Goal: Task Accomplishment & Management: Manage account settings

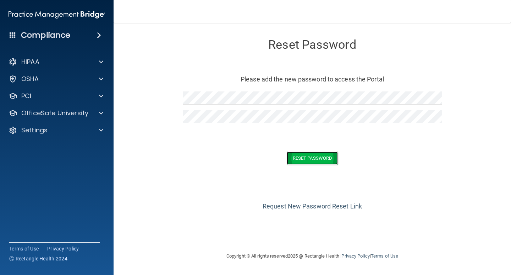
click at [312, 155] on button "Reset Password" at bounding box center [312, 157] width 51 height 13
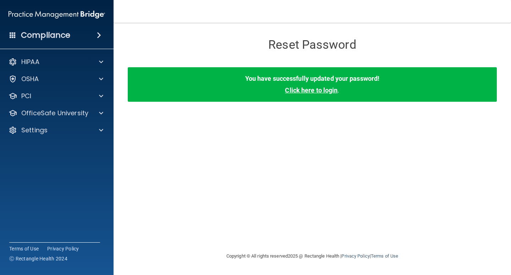
click at [322, 89] on link "Click here to login" at bounding box center [311, 89] width 53 height 7
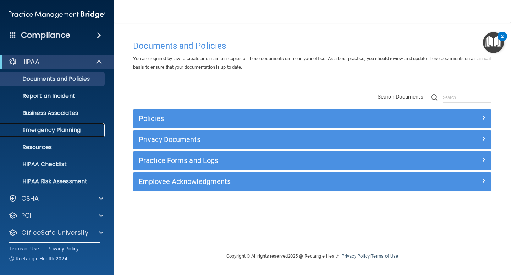
click at [51, 128] on p "Emergency Planning" at bounding box center [53, 129] width 97 height 7
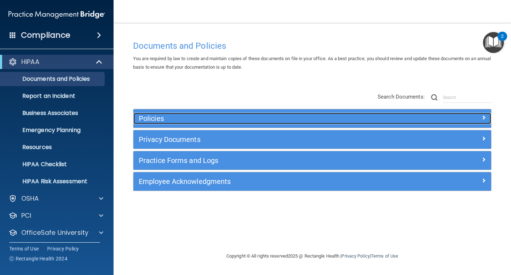
click at [487, 119] on div at bounding box center [446, 117] width 89 height 9
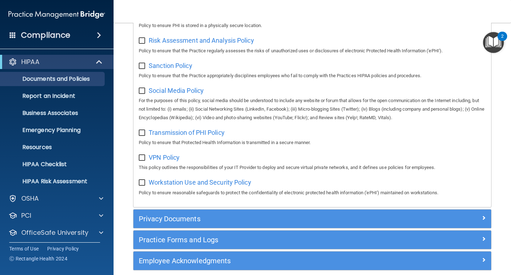
scroll to position [533, 0]
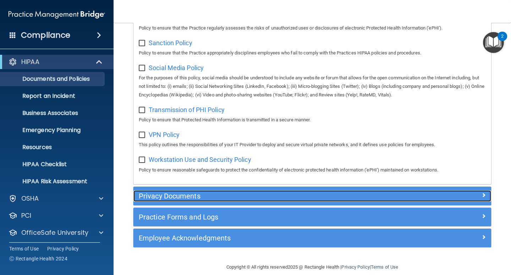
click at [482, 199] on span at bounding box center [484, 194] width 4 height 9
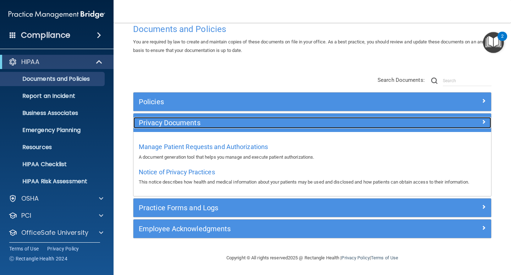
scroll to position [17, 0]
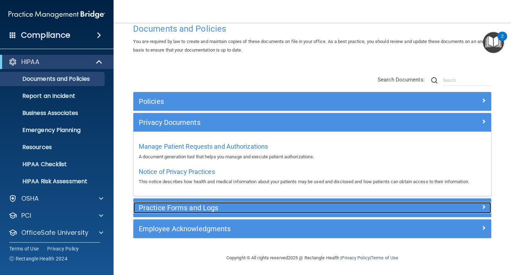
click at [482, 205] on span at bounding box center [484, 206] width 4 height 9
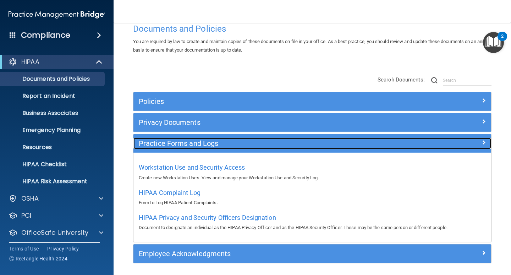
scroll to position [42, 0]
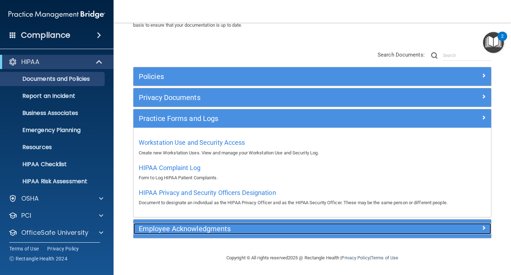
click at [482, 229] on span at bounding box center [484, 227] width 4 height 9
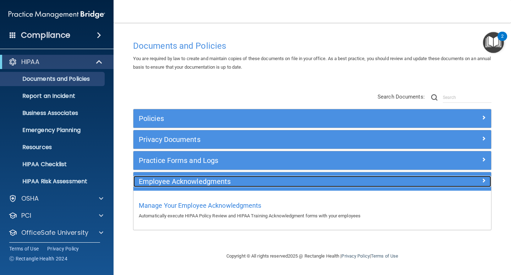
scroll to position [0, 0]
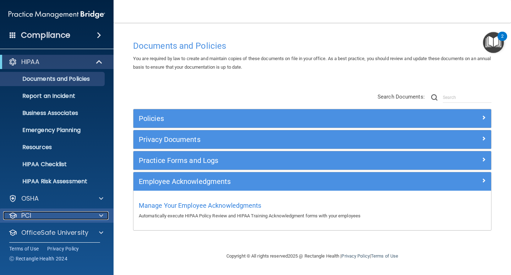
click at [101, 217] on span at bounding box center [101, 215] width 4 height 9
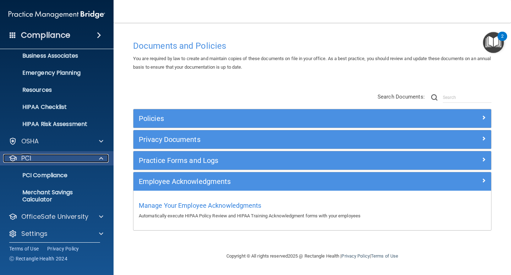
scroll to position [61, 0]
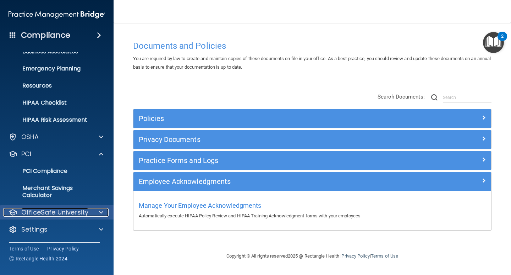
click at [97, 213] on div at bounding box center [100, 212] width 18 height 9
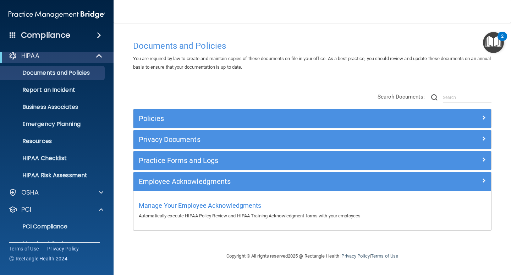
scroll to position [0, 0]
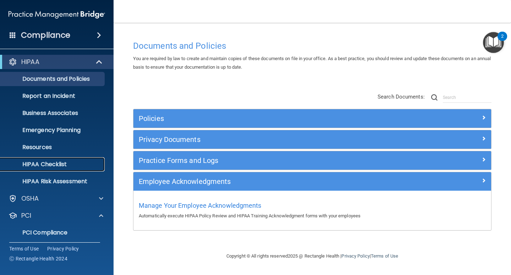
click at [67, 165] on p "HIPAA Checklist" at bounding box center [53, 164] width 97 height 7
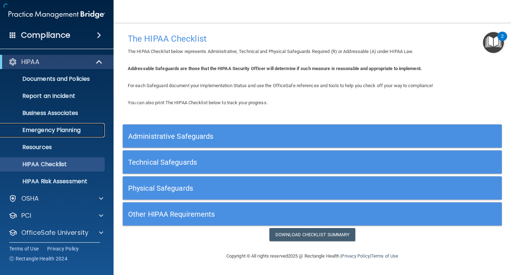
click at [66, 129] on p "Emergency Planning" at bounding box center [53, 129] width 97 height 7
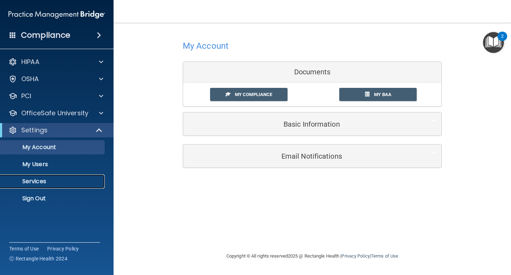
click at [36, 182] on p "Services" at bounding box center [53, 181] width 97 height 7
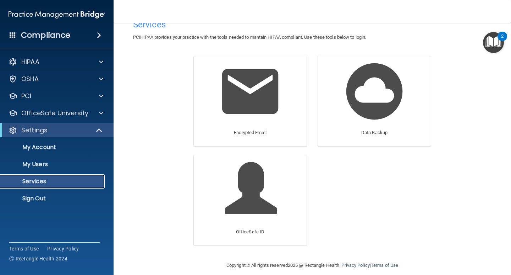
scroll to position [22, 0]
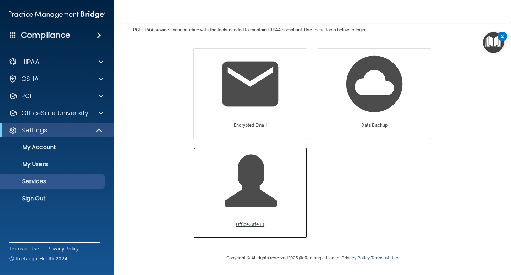
click at [241, 194] on span at bounding box center [258, 186] width 67 height 62
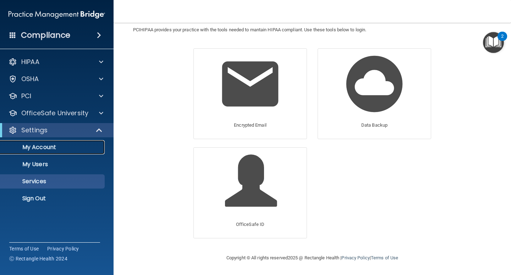
click at [41, 149] on p "My Account" at bounding box center [53, 146] width 97 height 7
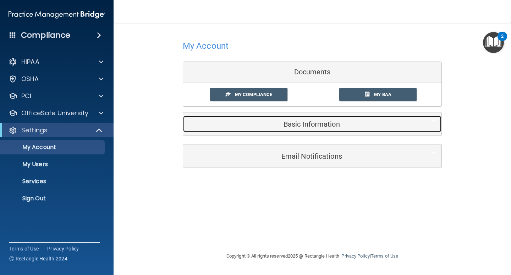
click at [305, 124] on h5 "Basic Information" at bounding box center [302, 124] width 226 height 8
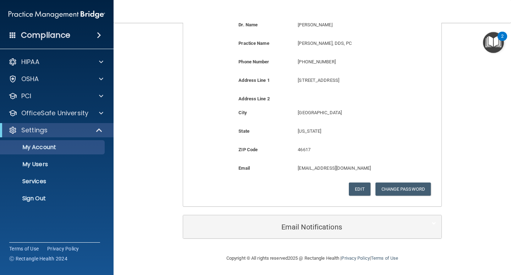
scroll to position [144, 0]
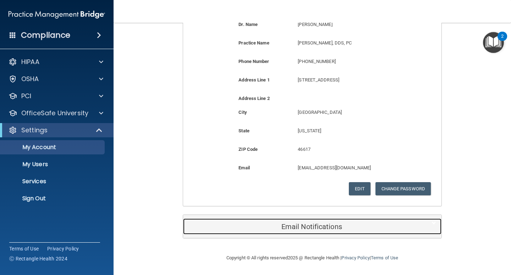
click at [298, 228] on h5 "Email Notifications" at bounding box center [302, 226] width 226 height 8
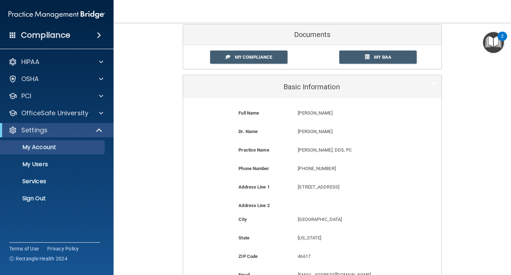
scroll to position [0, 0]
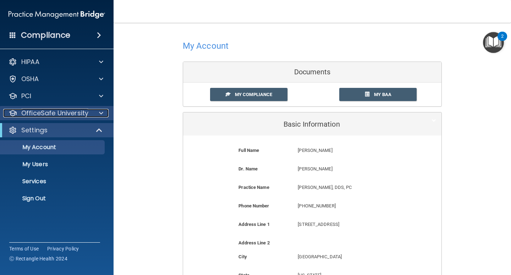
click at [38, 109] on p "OfficeSafe University" at bounding box center [54, 113] width 67 height 9
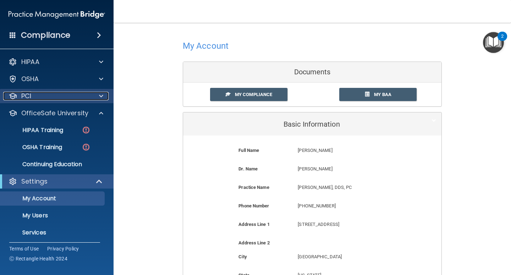
click at [99, 98] on span at bounding box center [101, 96] width 4 height 9
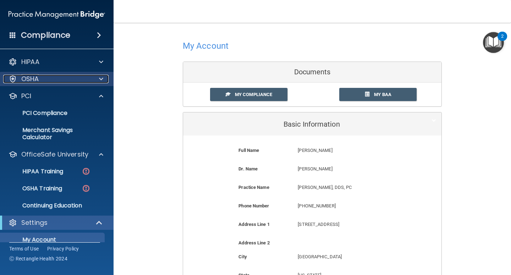
click at [101, 80] on span at bounding box center [101, 79] width 4 height 9
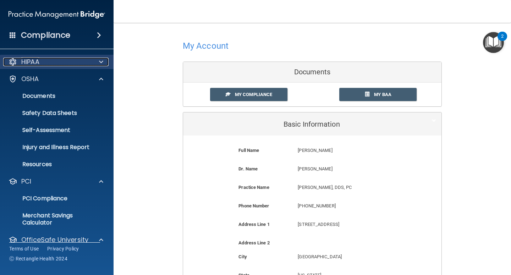
click at [102, 61] on span at bounding box center [101, 62] width 4 height 9
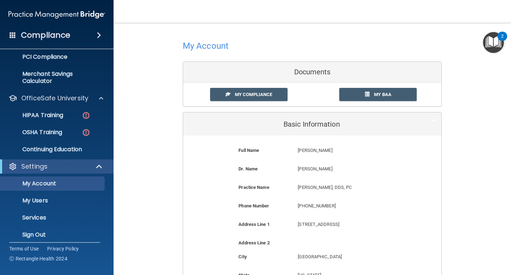
scroll to position [266, 0]
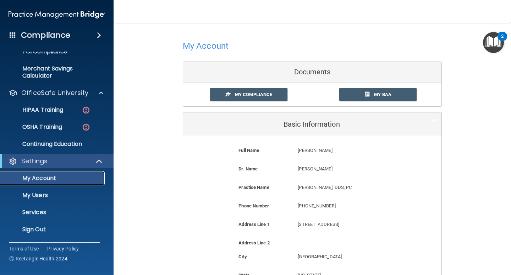
click at [29, 177] on p "My Account" at bounding box center [53, 177] width 97 height 7
click at [29, 194] on p "My Users" at bounding box center [53, 194] width 97 height 7
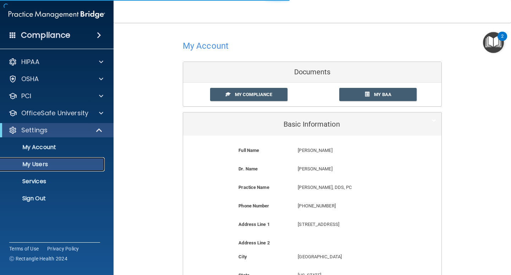
select select "20"
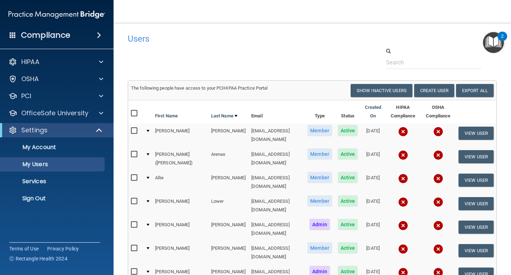
click at [496, 49] on img "Open Resource Center, 2 new notifications" at bounding box center [493, 42] width 21 height 21
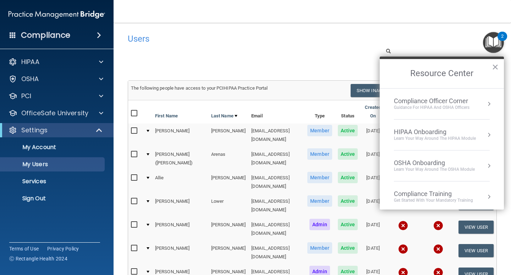
click at [315, 38] on h4 "Users" at bounding box center [233, 38] width 211 height 9
click at [494, 67] on button "×" at bounding box center [495, 66] width 7 height 11
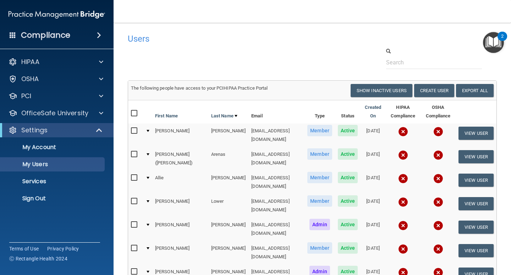
click at [58, 14] on img at bounding box center [57, 14] width 97 height 14
click at [61, 34] on h4 "Compliance" at bounding box center [45, 35] width 49 height 10
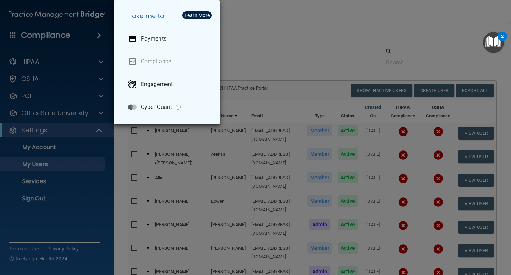
click at [197, 16] on div "Learn More" at bounding box center [197, 15] width 25 height 5
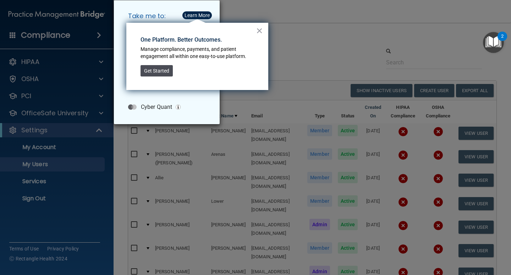
click at [164, 70] on button "Get Started" at bounding box center [157, 70] width 32 height 11
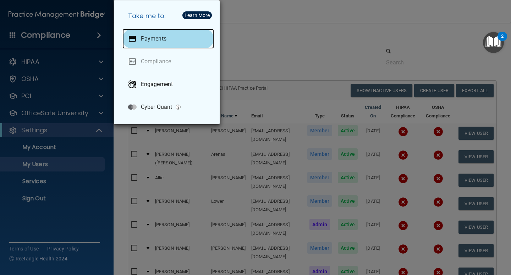
click at [152, 35] on div "Payments" at bounding box center [169, 39] width 92 height 20
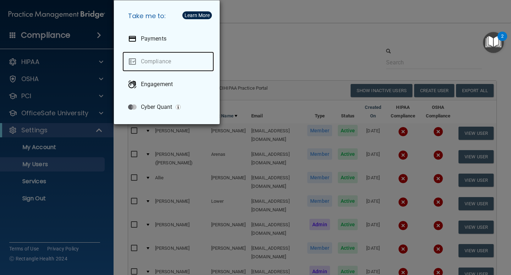
click at [155, 60] on link "Compliance" at bounding box center [169, 61] width 92 height 20
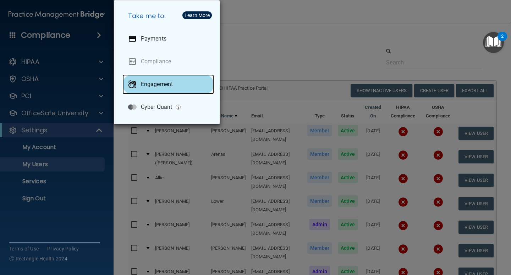
click at [161, 81] on p "Engagement" at bounding box center [157, 84] width 32 height 7
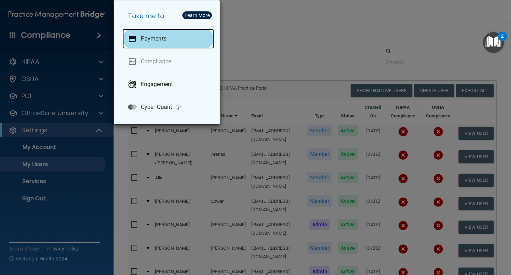
click at [155, 37] on p "Payments" at bounding box center [154, 38] width 26 height 7
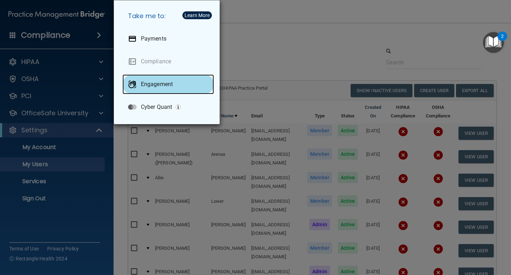
click at [160, 87] on p "Engagement" at bounding box center [157, 84] width 32 height 7
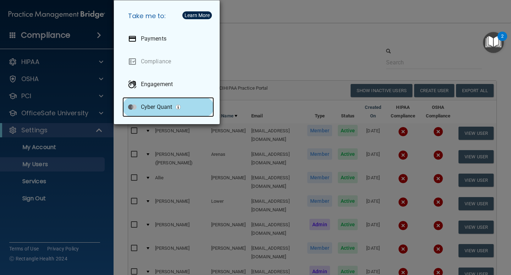
click at [161, 105] on p "Cyber Quant" at bounding box center [156, 106] width 31 height 7
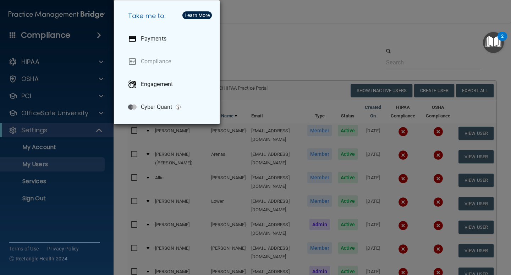
click at [268, 60] on div "Take me to: Payments Compliance Engagement Cyber Quant" at bounding box center [255, 137] width 511 height 275
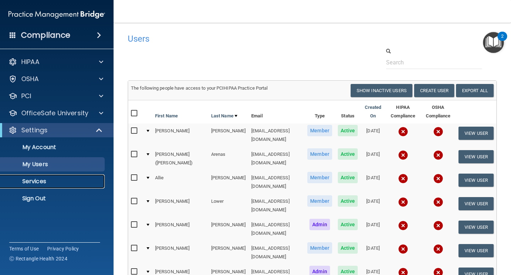
click at [33, 183] on p "Services" at bounding box center [53, 181] width 97 height 7
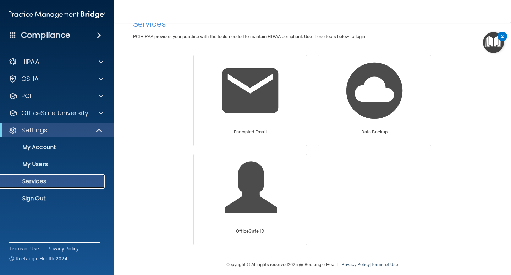
scroll to position [22, 0]
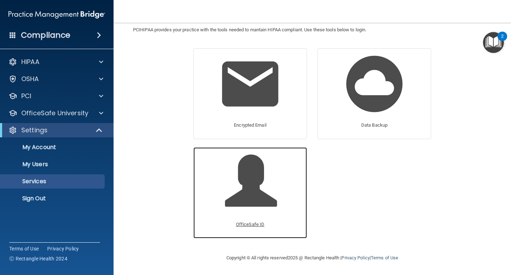
click at [244, 197] on span at bounding box center [258, 186] width 67 height 62
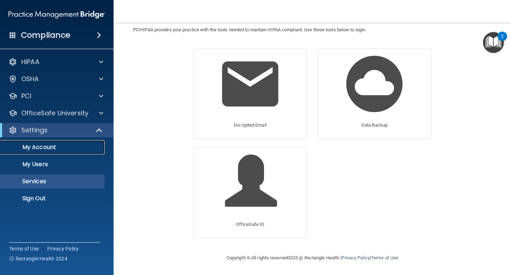
click at [45, 150] on p "My Account" at bounding box center [53, 146] width 97 height 7
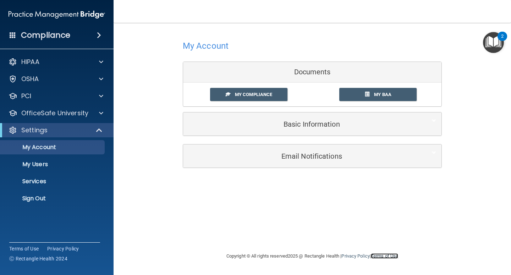
click at [391, 254] on link "Terms of Use" at bounding box center [384, 255] width 27 height 5
click at [98, 34] on span at bounding box center [99, 35] width 4 height 9
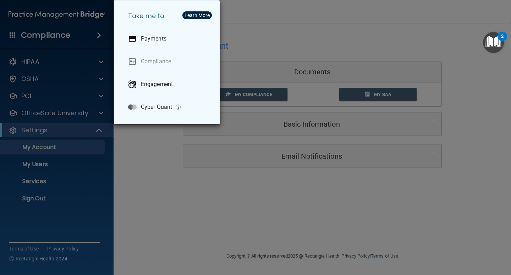
click at [98, 34] on div "Take me to: Payments Compliance Engagement Cyber Quant" at bounding box center [255, 137] width 511 height 275
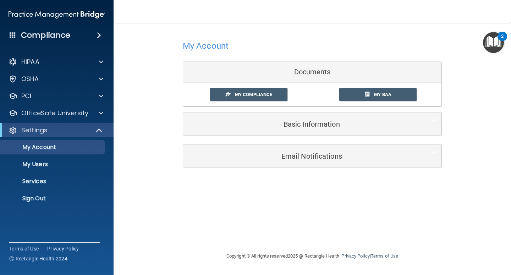
click at [98, 34] on span at bounding box center [99, 35] width 4 height 9
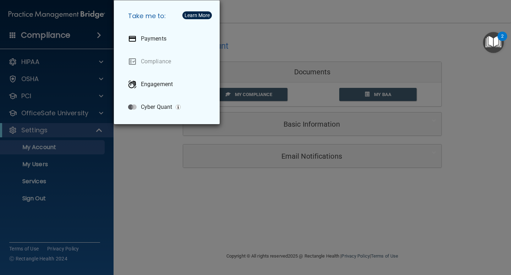
click at [36, 146] on div "Take me to: Payments Compliance Engagement Cyber Quant" at bounding box center [255, 137] width 511 height 275
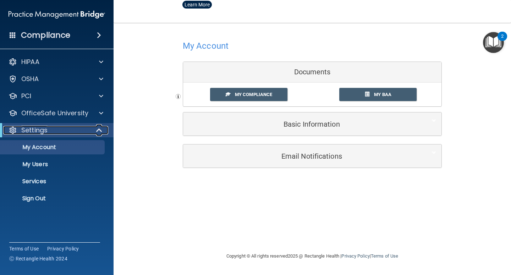
click at [32, 134] on p "Settings" at bounding box center [34, 130] width 26 height 9
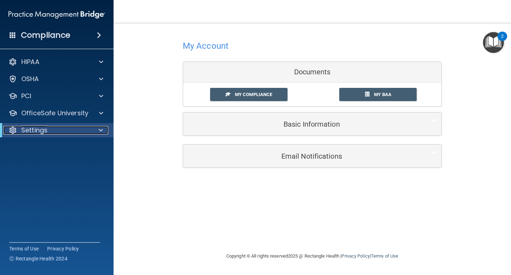
click at [32, 134] on p "Settings" at bounding box center [34, 130] width 26 height 9
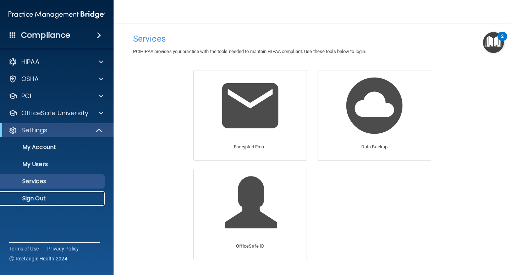
click at [31, 195] on p "Sign Out" at bounding box center [53, 198] width 97 height 7
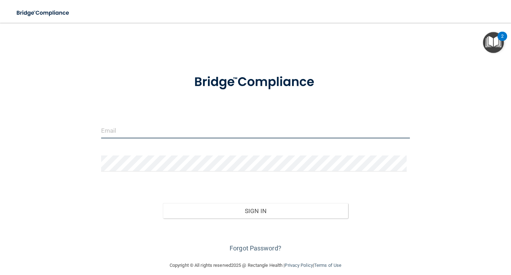
type input "williamdds296@hotmail.com"
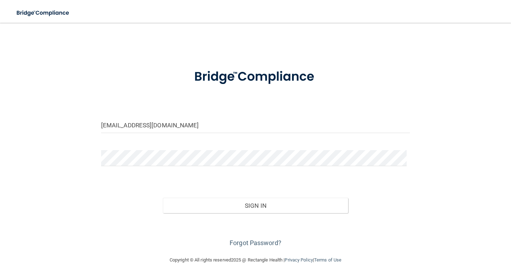
scroll to position [7, 0]
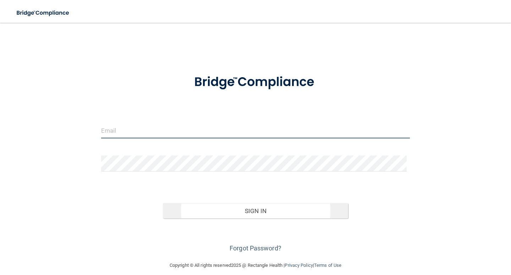
type input "[EMAIL_ADDRESS][DOMAIN_NAME]"
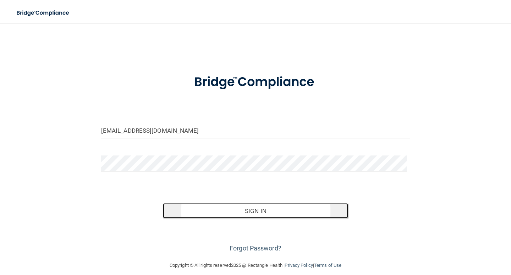
drag, startPoint x: 250, startPoint y: 211, endPoint x: 85, endPoint y: 183, distance: 166.8
click at [249, 211] on button "Sign In" at bounding box center [255, 211] width 185 height 16
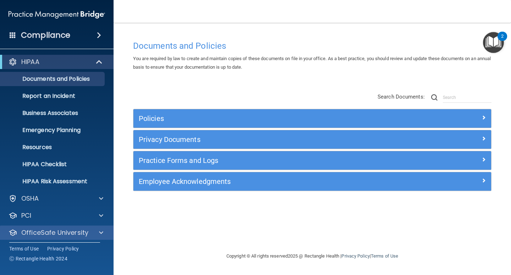
scroll to position [20, 0]
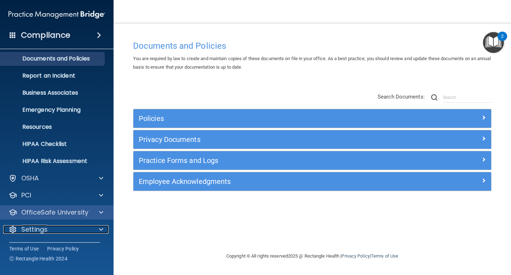
click at [31, 230] on p "Settings" at bounding box center [34, 229] width 26 height 9
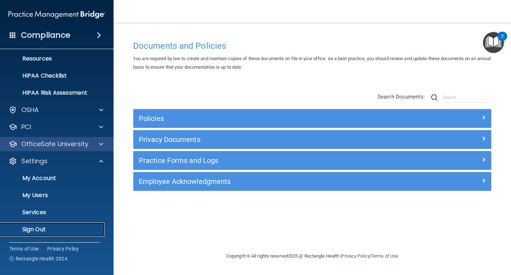
click at [31, 230] on p "Sign Out" at bounding box center [53, 229] width 97 height 7
